Goal: Find specific page/section: Find specific page/section

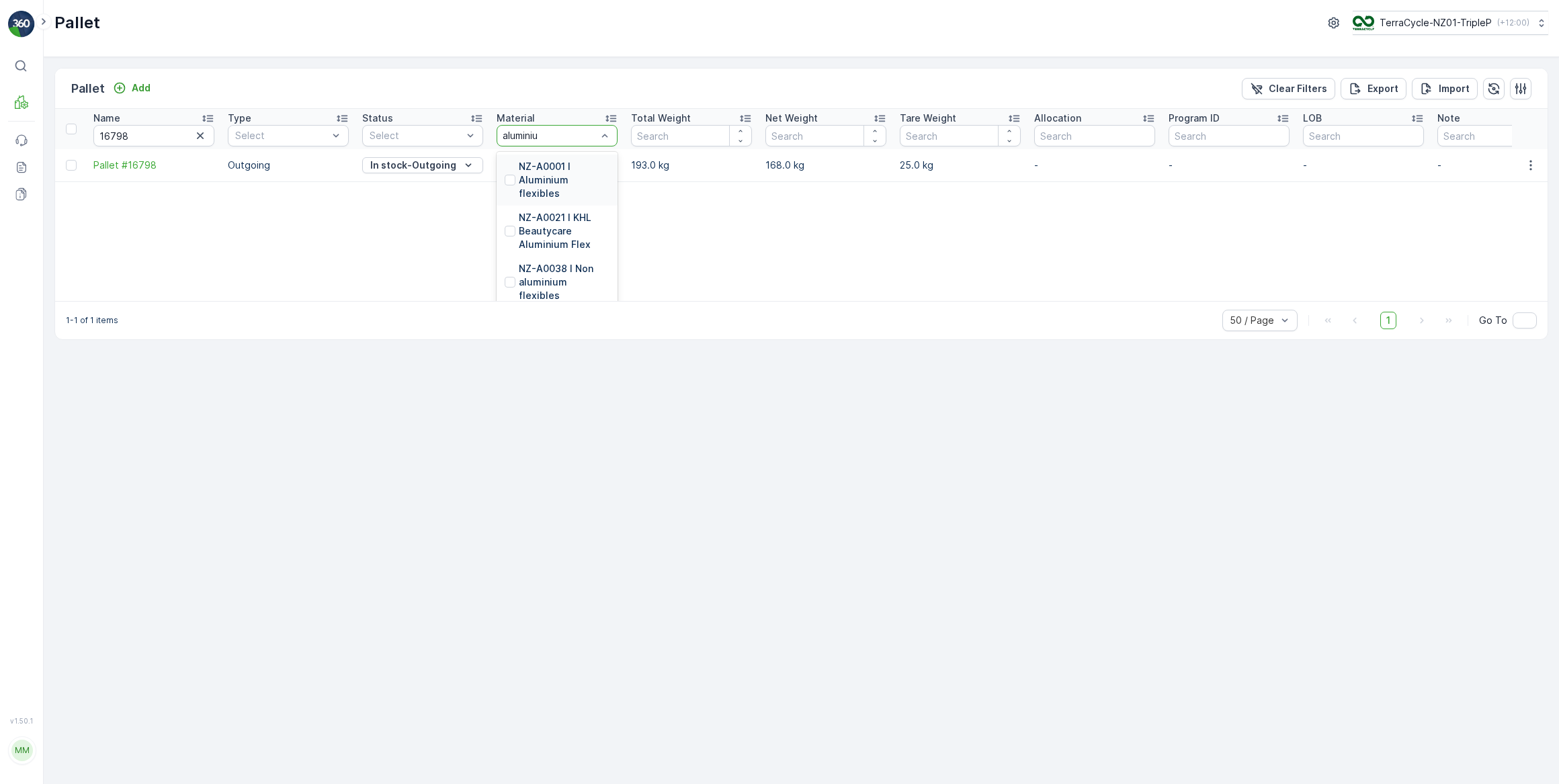
type input "aluminium"
click at [558, 162] on p "NZ-A0001 I Aluminium flexibles" at bounding box center [563, 180] width 90 height 40
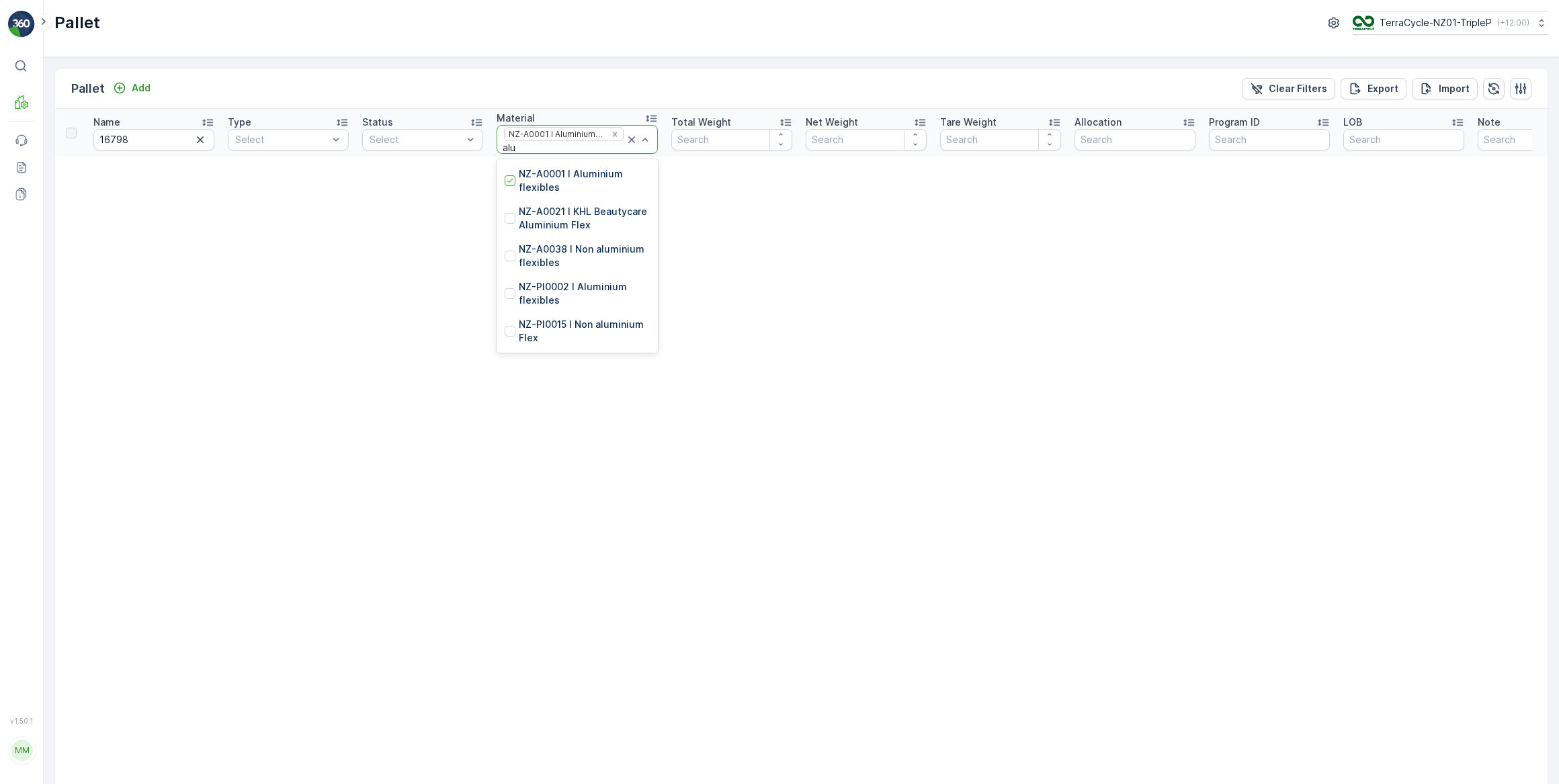
type input "alum"
click at [549, 287] on p "NZ-PI0002 I Aluminium flexibles" at bounding box center [584, 293] width 131 height 26
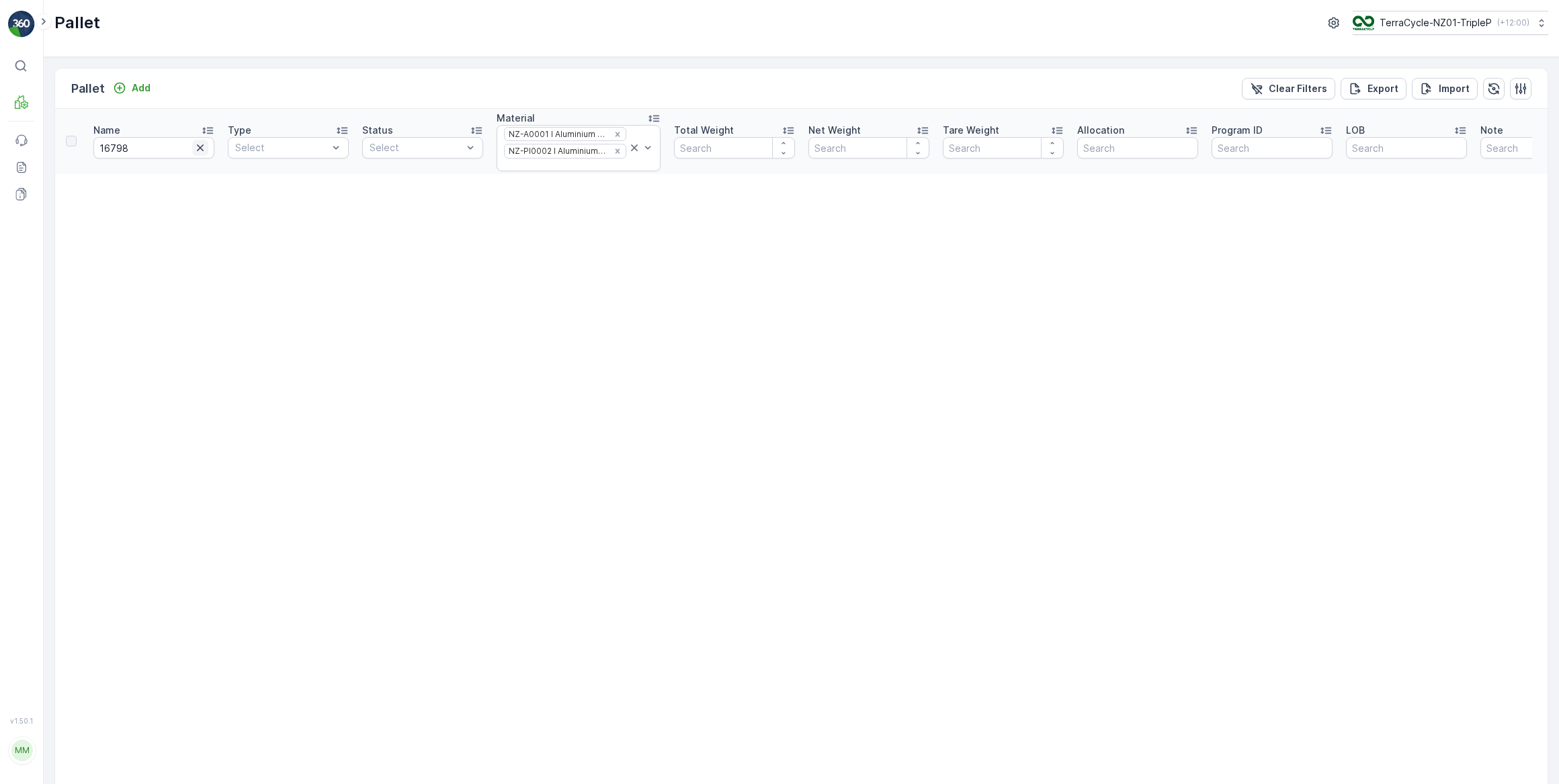
click at [200, 146] on icon "button" at bounding box center [200, 147] width 6 height 6
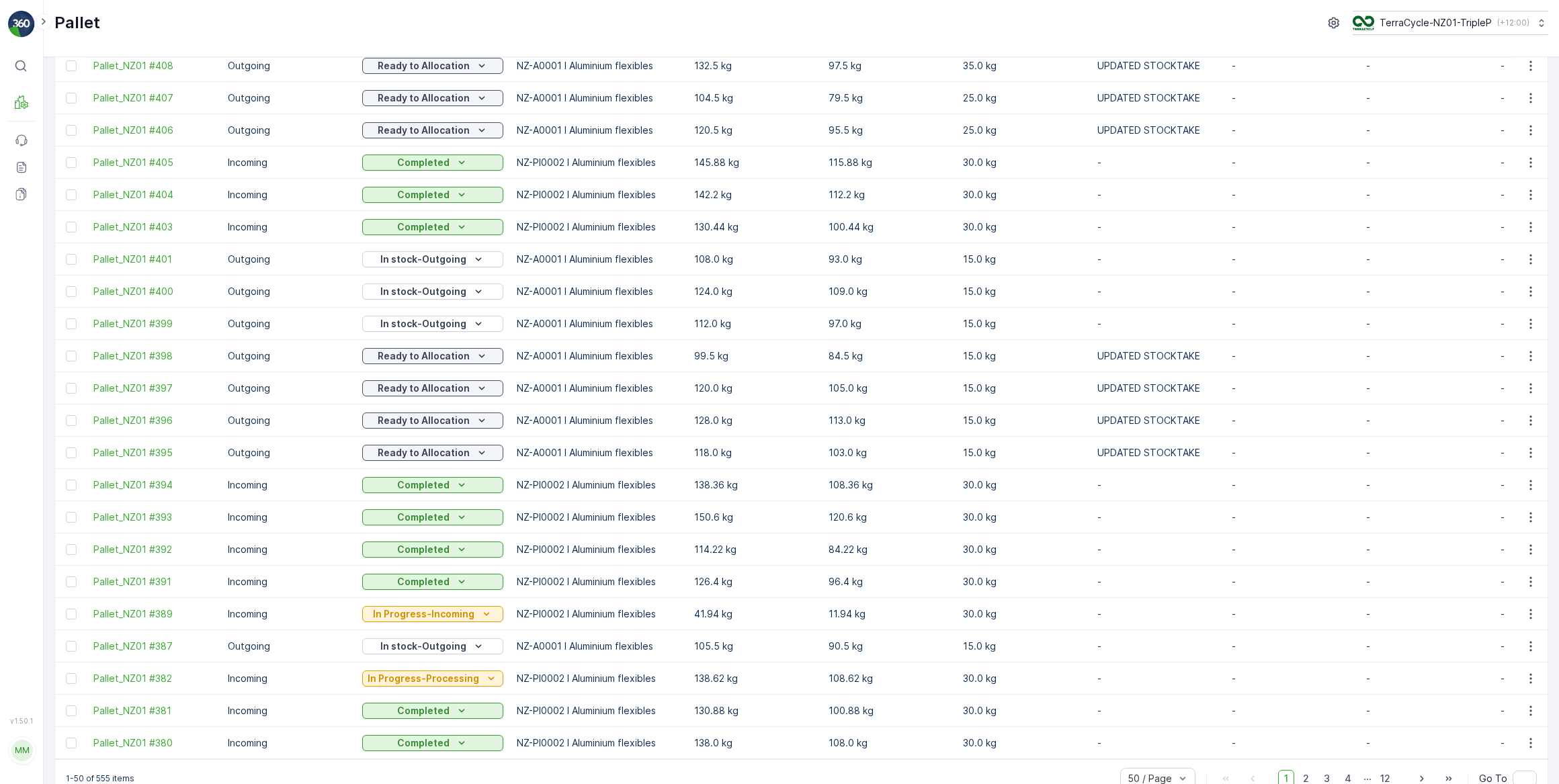
scroll to position [1058, 0]
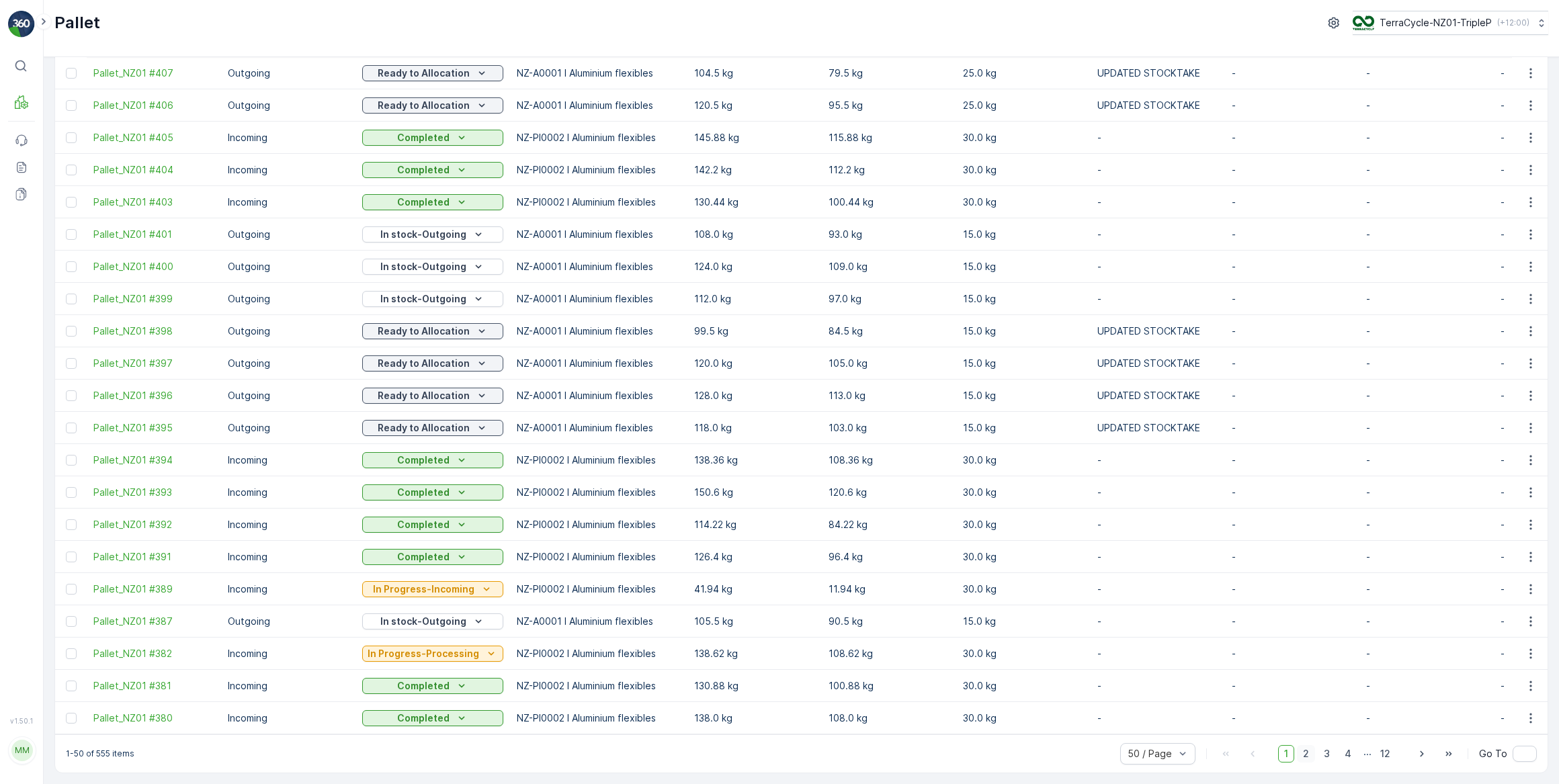
click at [1304, 755] on span "2" at bounding box center [1306, 753] width 18 height 17
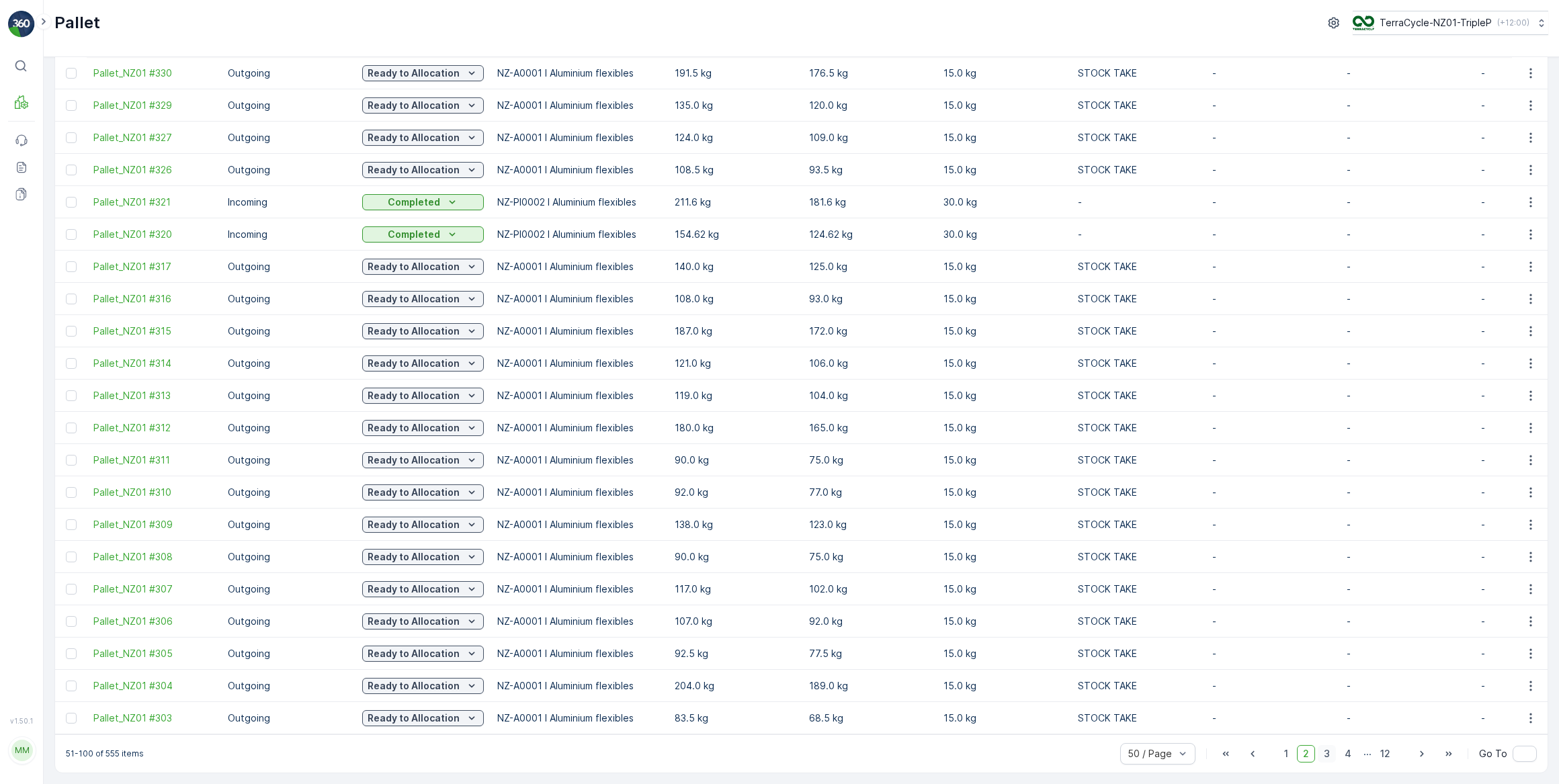
click at [1324, 752] on span "3" at bounding box center [1326, 753] width 18 height 17
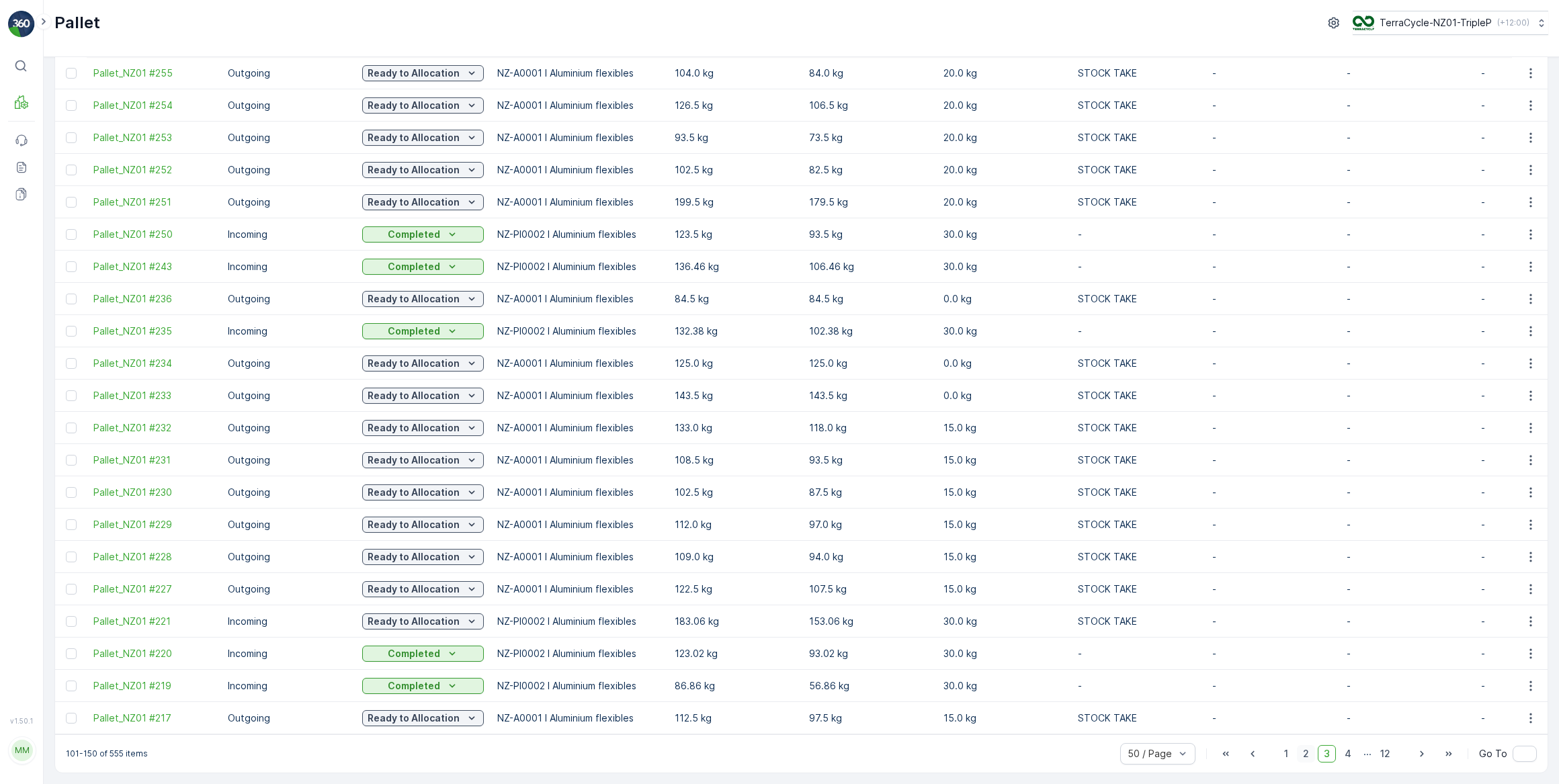
click at [1305, 756] on span "2" at bounding box center [1306, 753] width 18 height 17
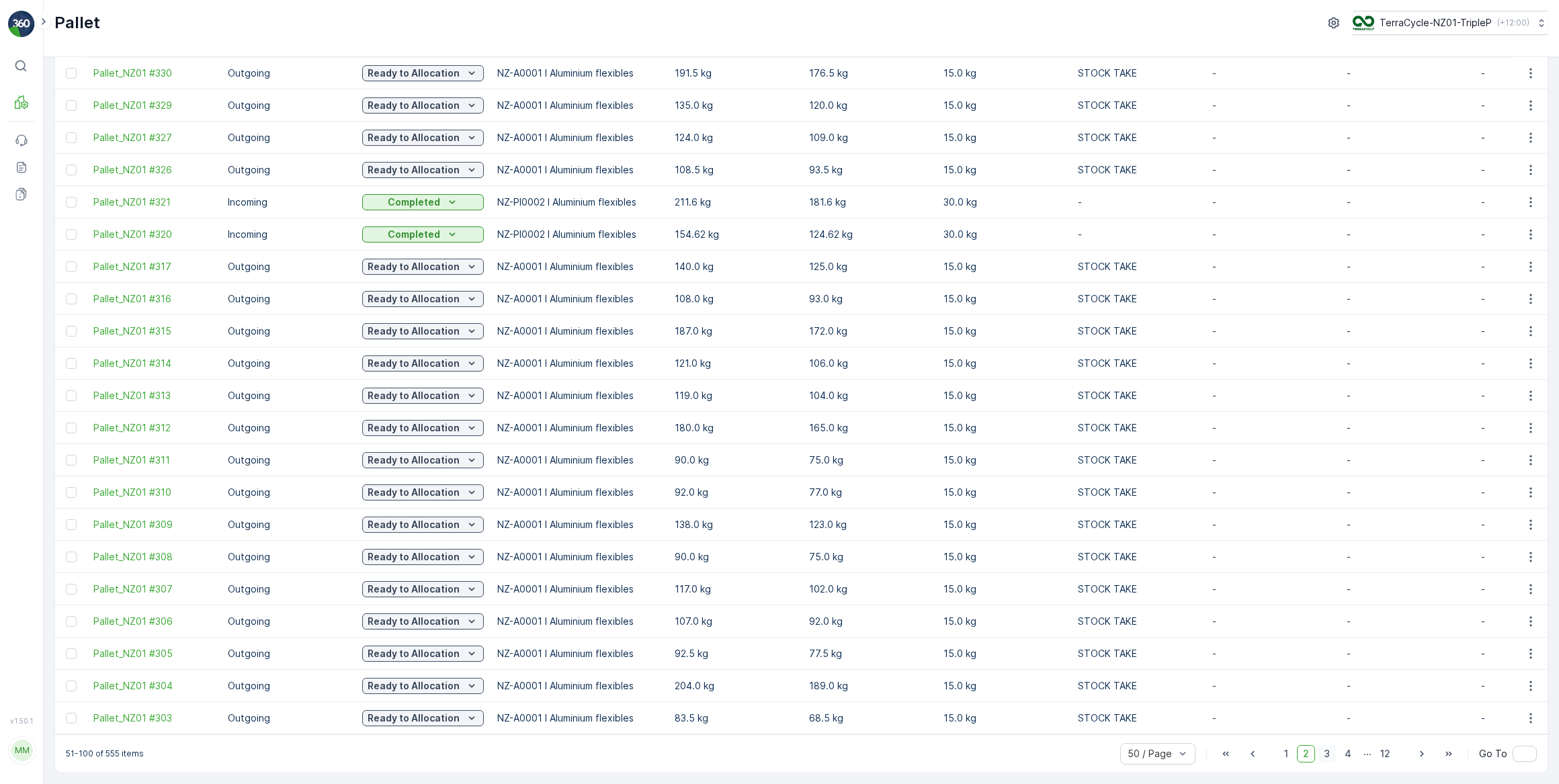
click at [1326, 749] on span "3" at bounding box center [1326, 753] width 18 height 17
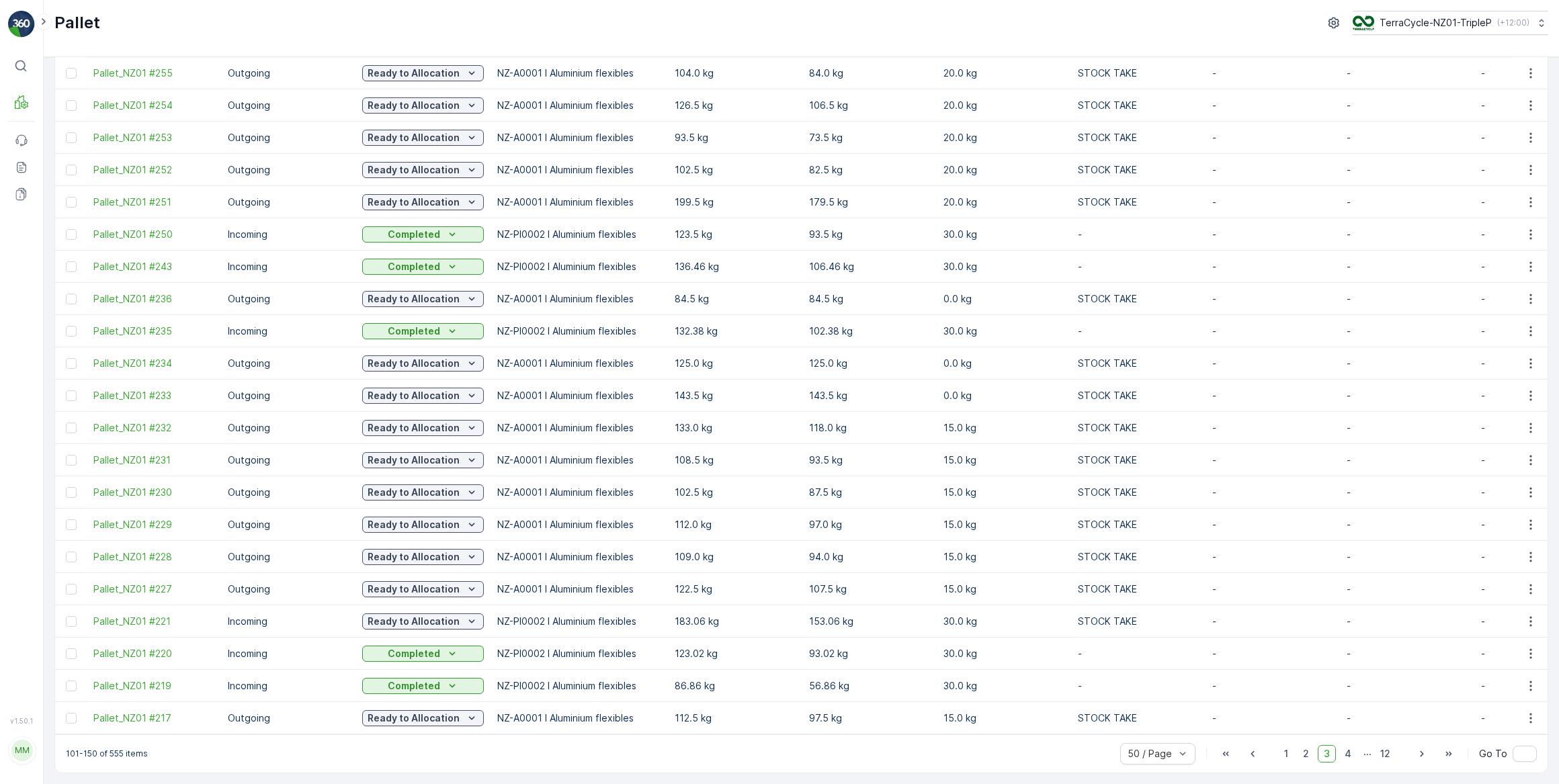
scroll to position [1058, 0]
click at [1347, 753] on span "4" at bounding box center [1347, 753] width 19 height 17
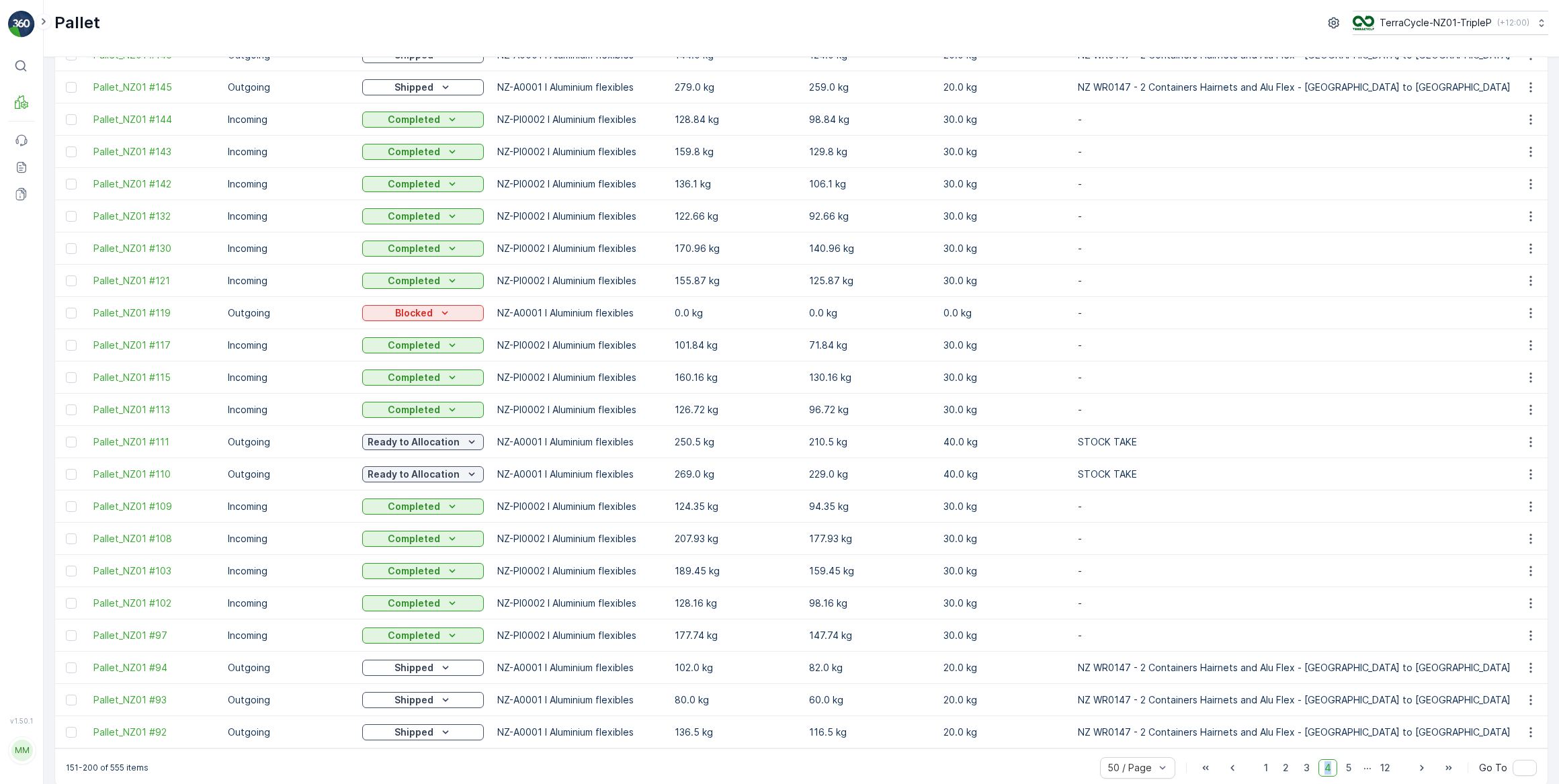
scroll to position [1058, 0]
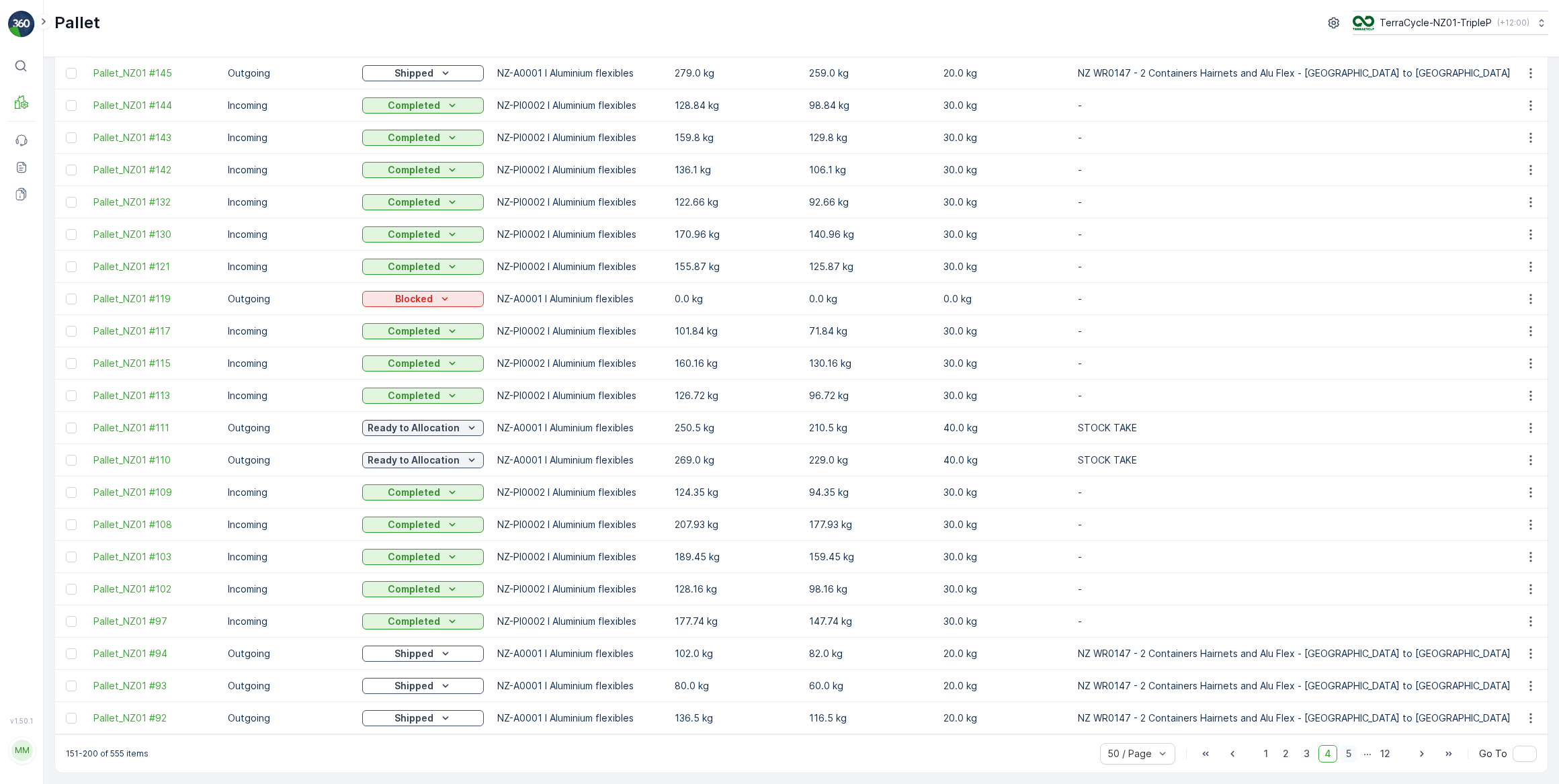
click at [1350, 756] on span "5" at bounding box center [1348, 753] width 17 height 17
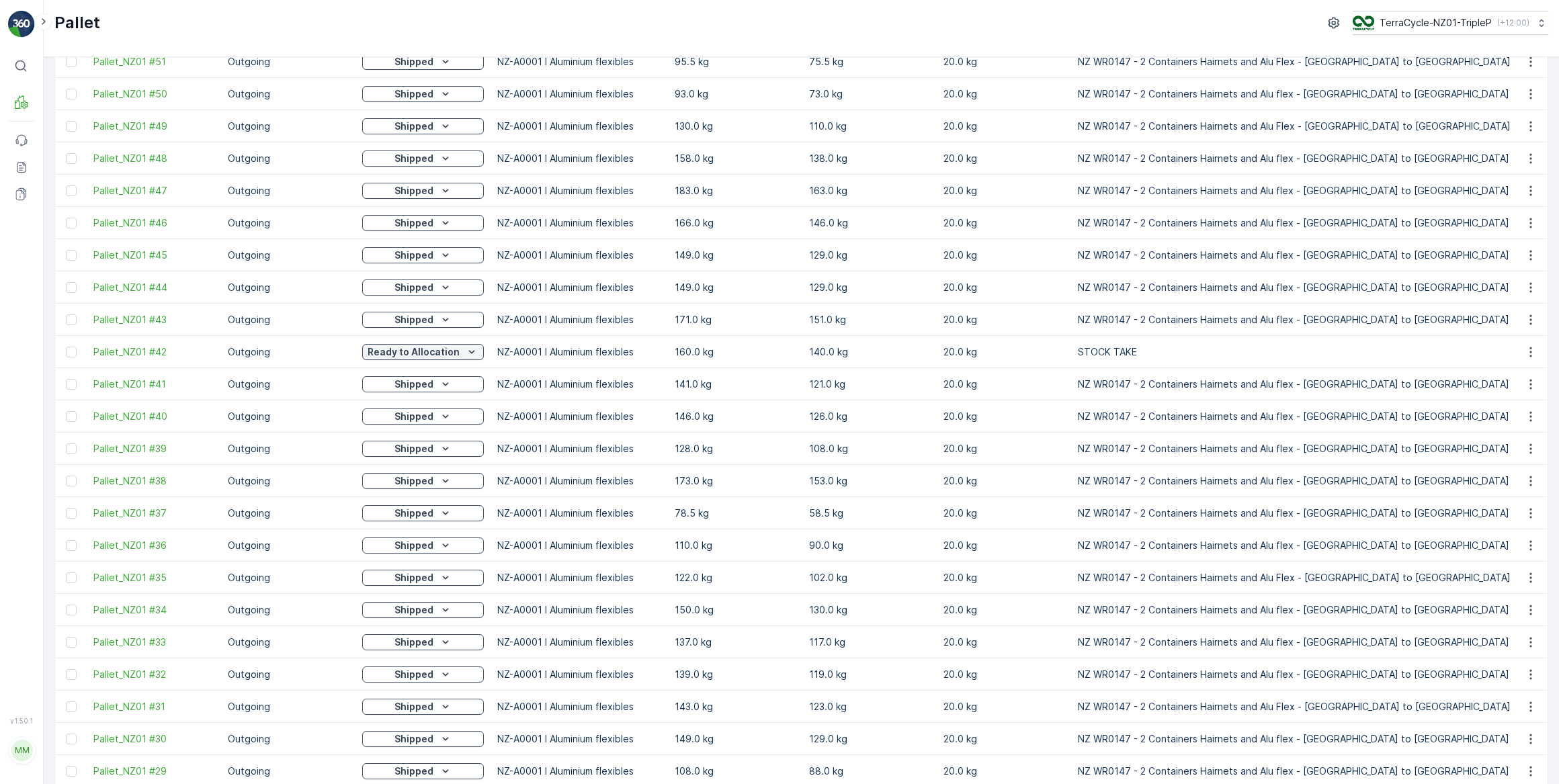
scroll to position [1058, 0]
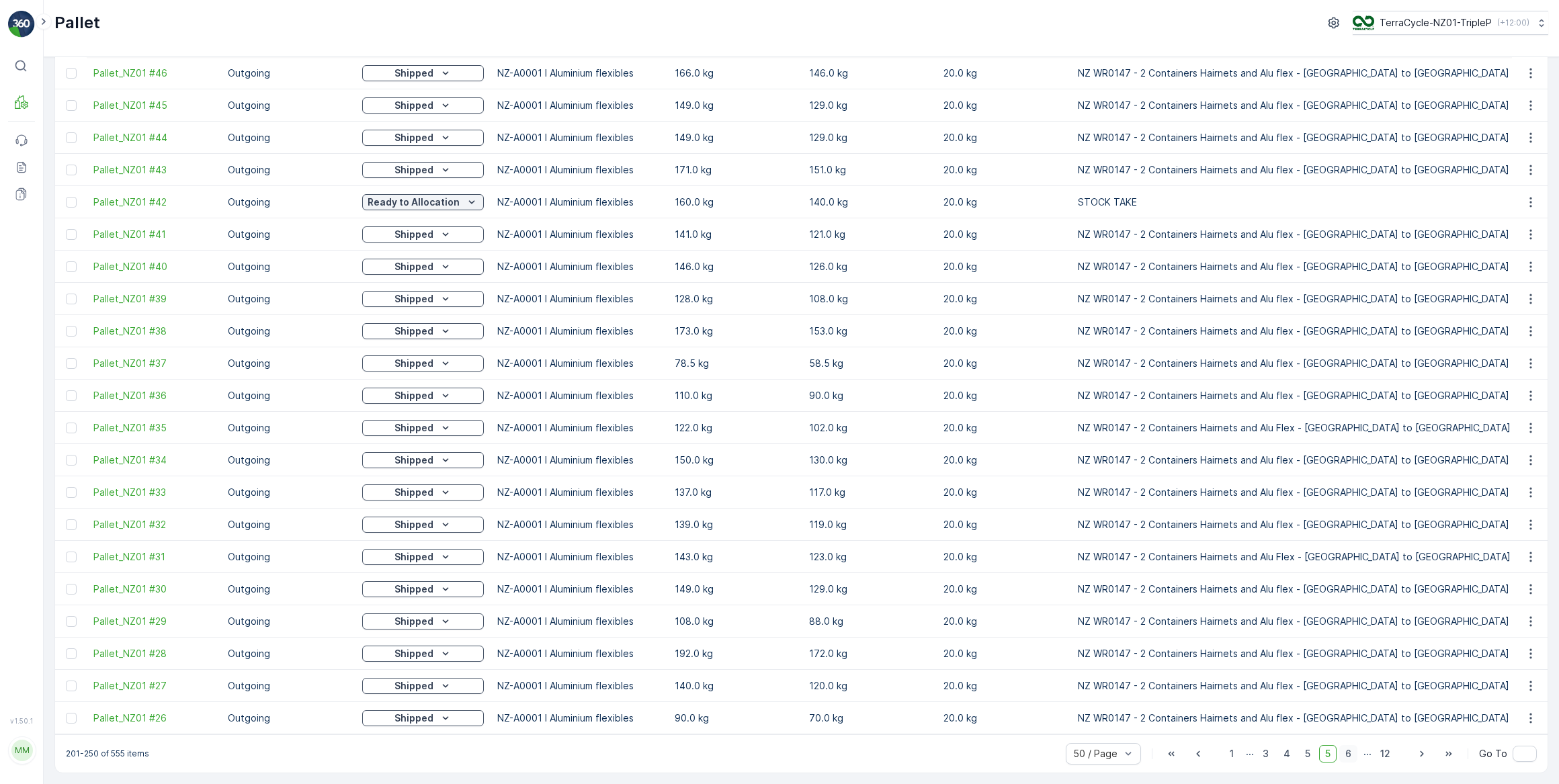
click at [1348, 755] on span "6" at bounding box center [1348, 753] width 18 height 17
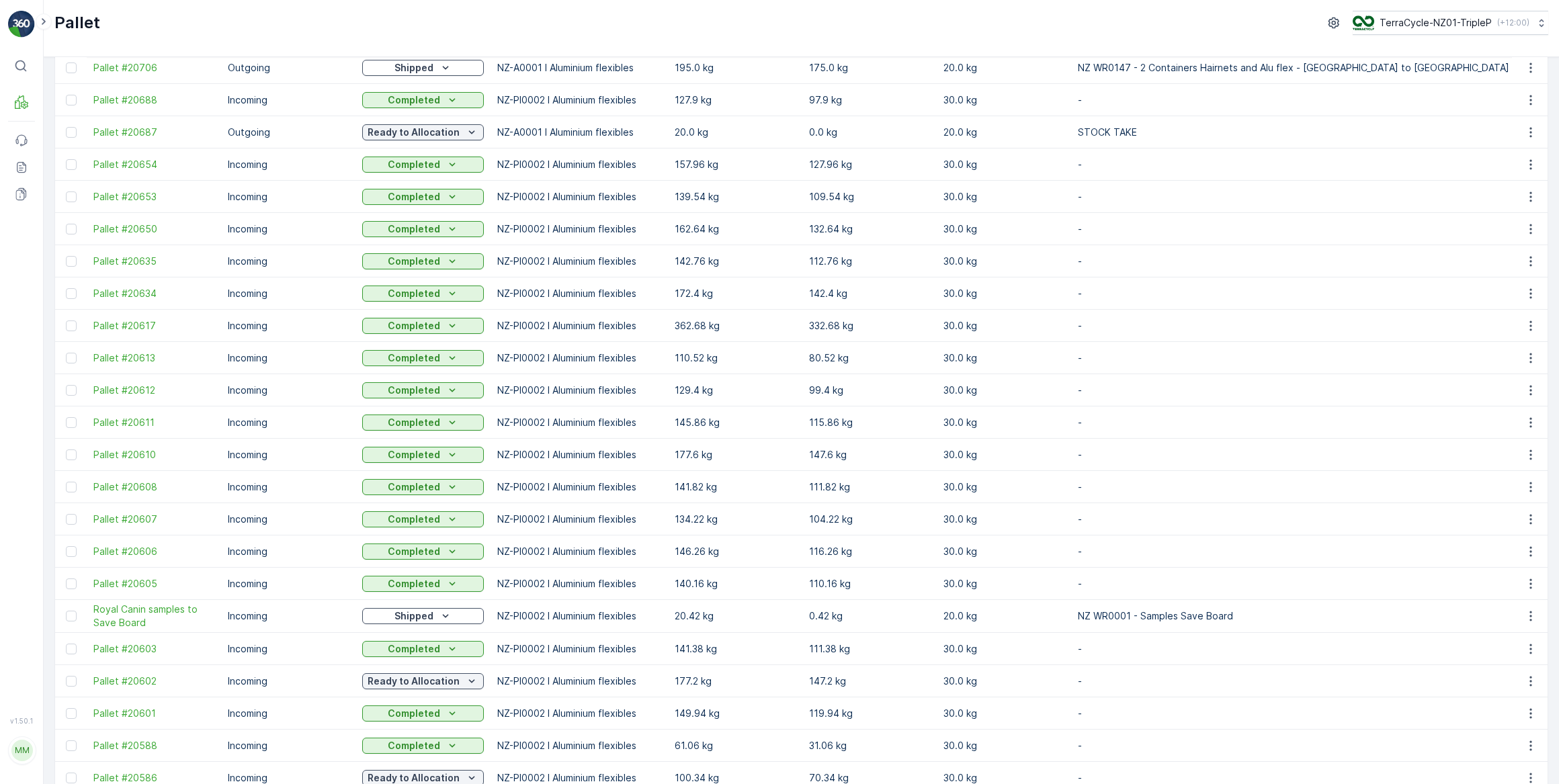
scroll to position [1058, 0]
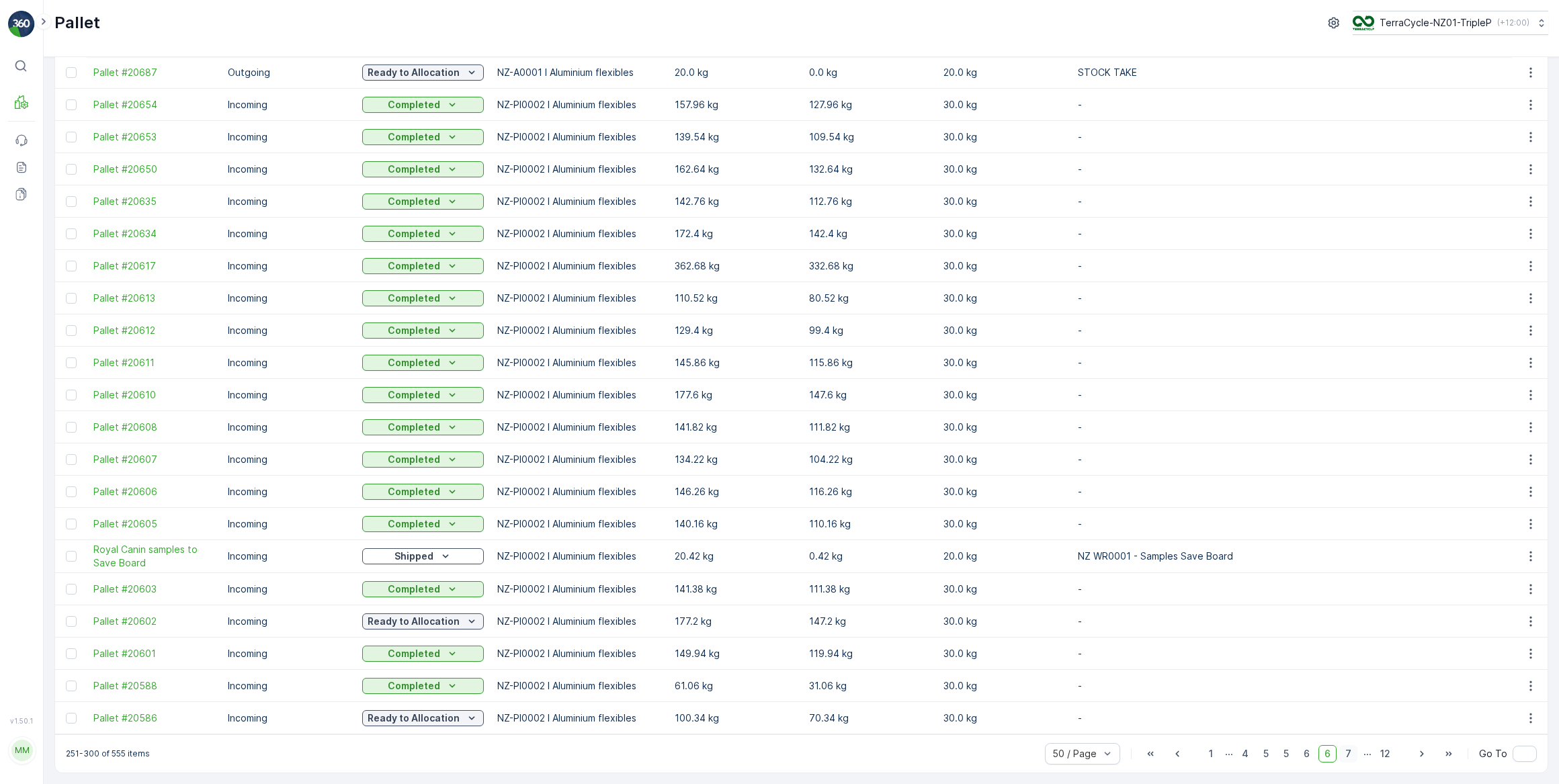
click at [1345, 753] on span "7" at bounding box center [1348, 753] width 18 height 17
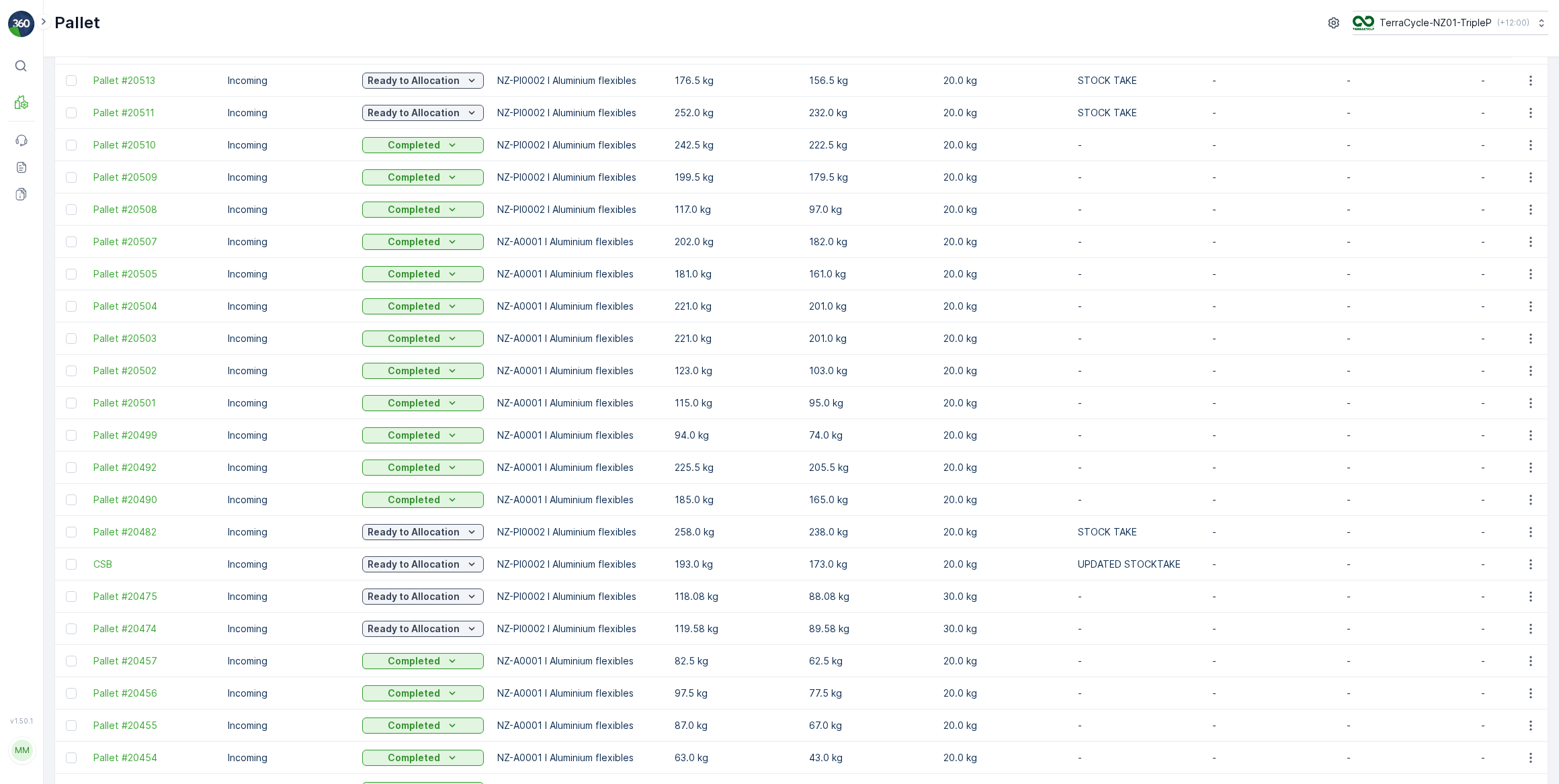
scroll to position [1058, 0]
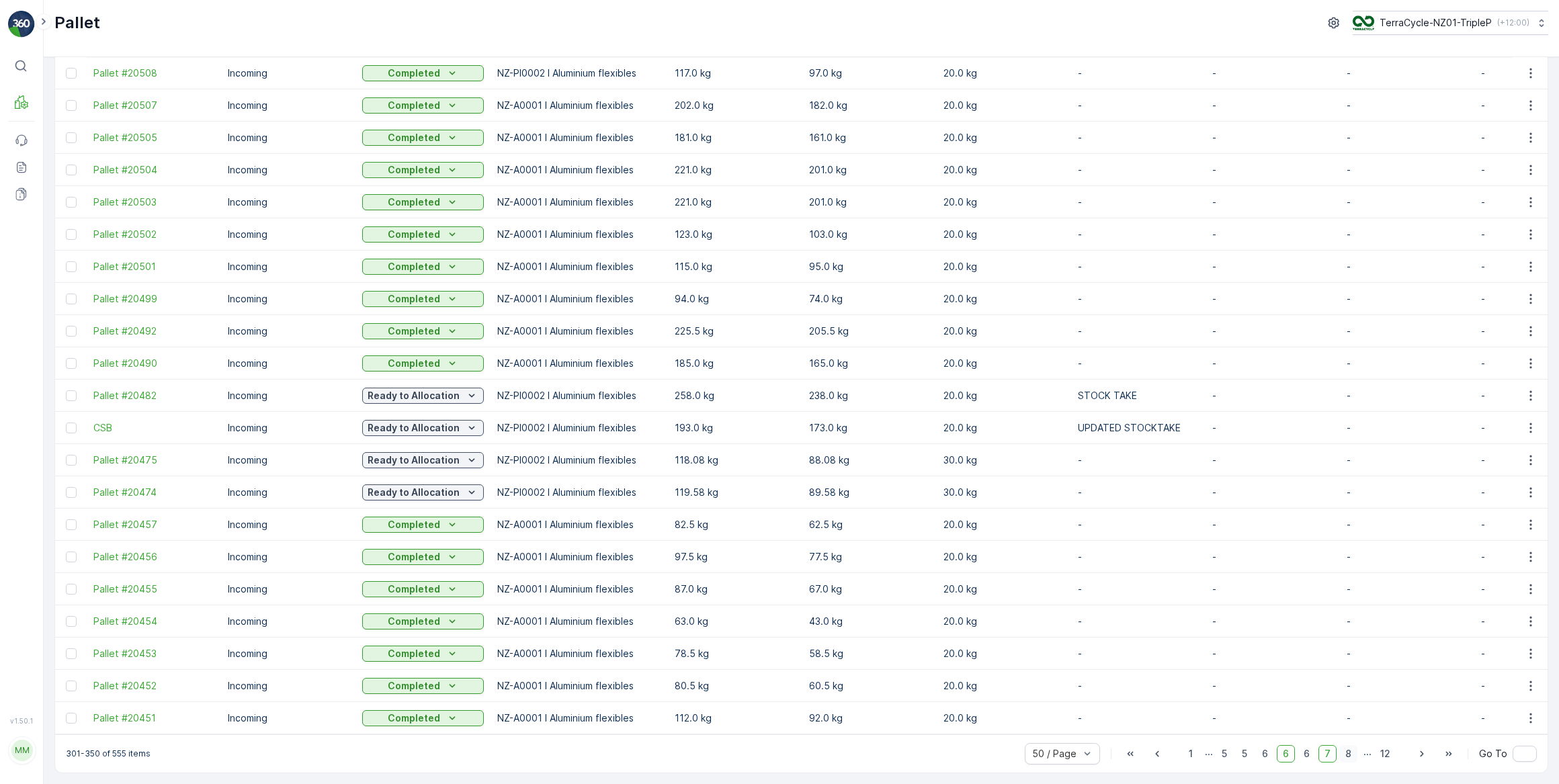
click at [1348, 754] on span "8" at bounding box center [1348, 753] width 18 height 17
